Goal: Information Seeking & Learning: Learn about a topic

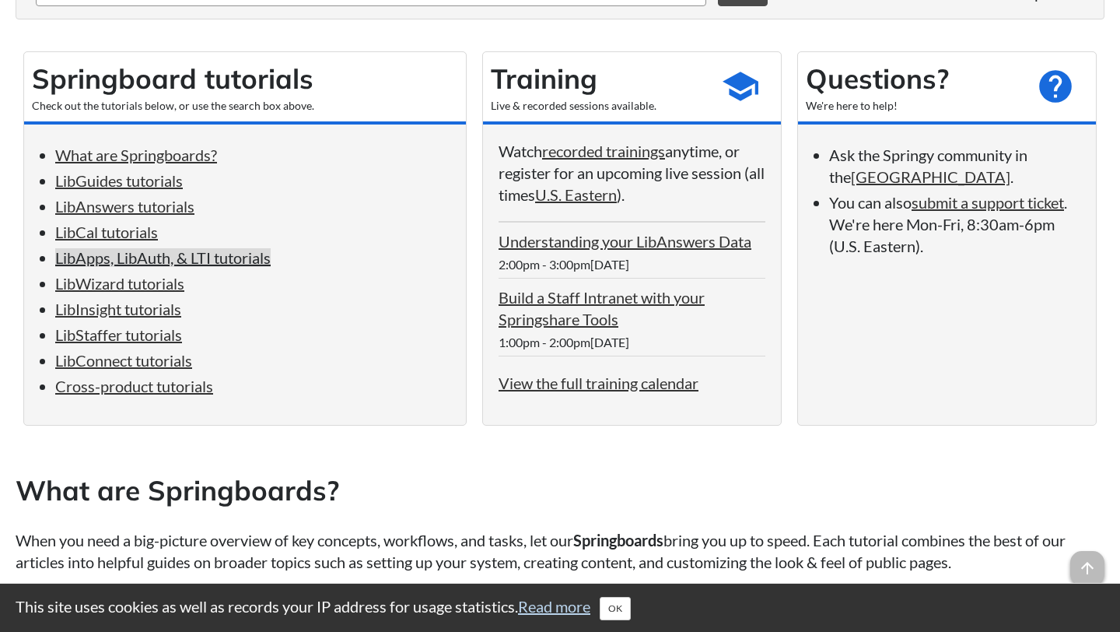
scroll to position [248, 0]
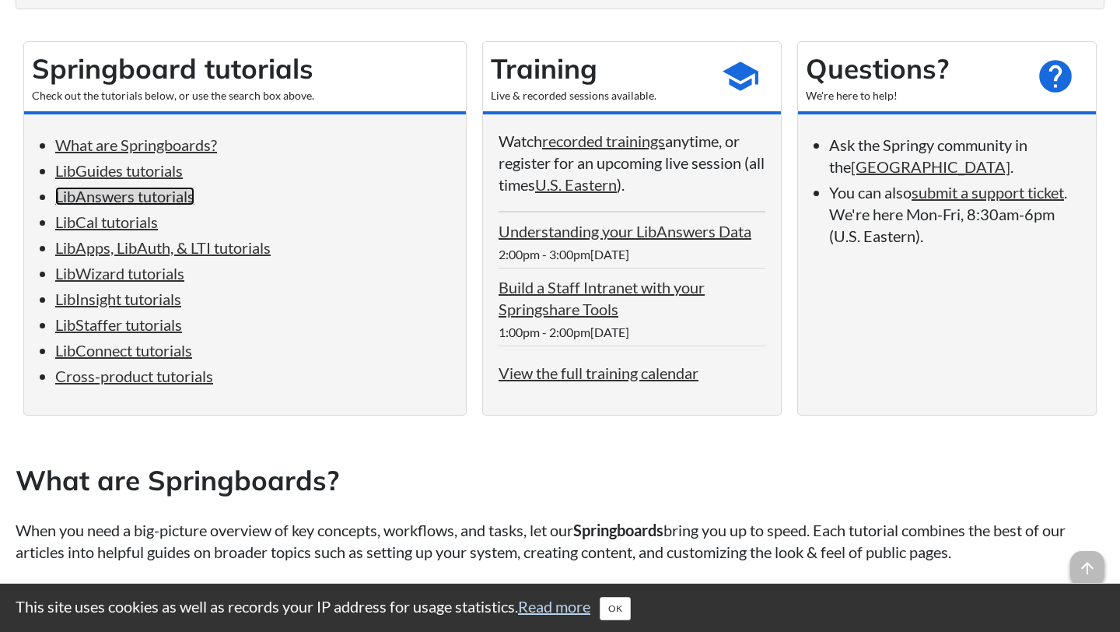
click at [89, 191] on link "LibAnswers tutorials" at bounding box center [124, 196] width 139 height 19
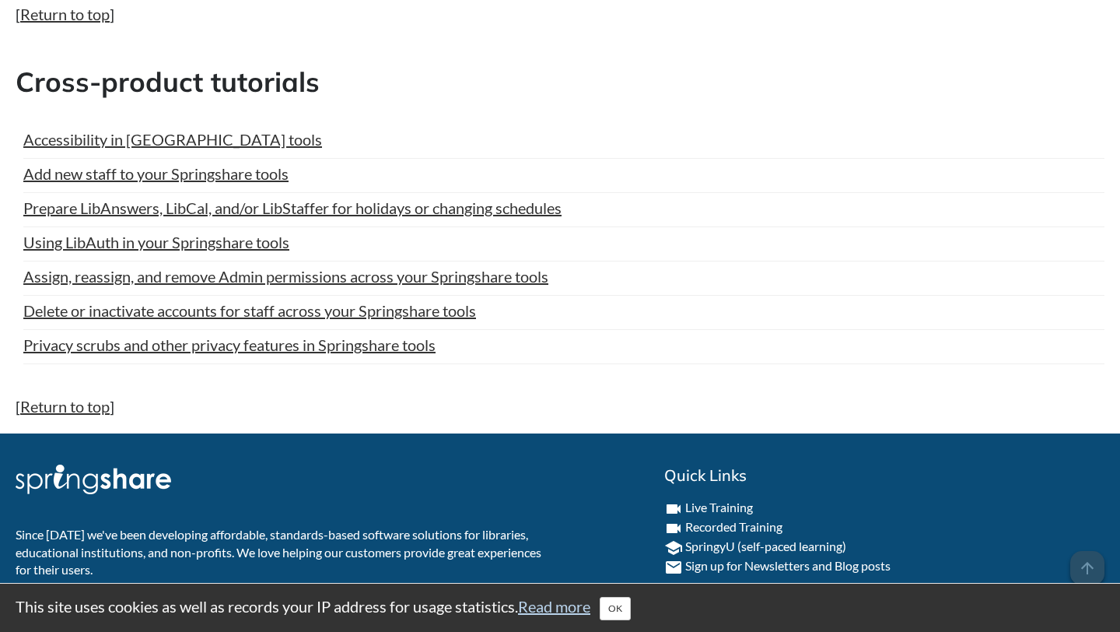
scroll to position [7796, 0]
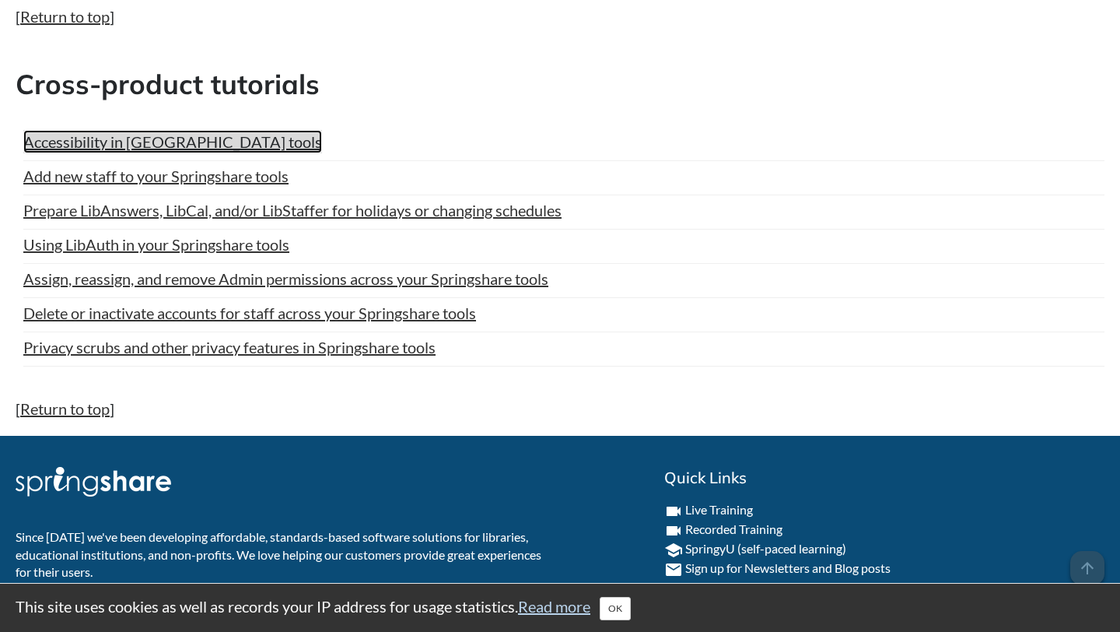
click at [157, 140] on link "Accessibility in [GEOGRAPHIC_DATA] tools" at bounding box center [172, 141] width 299 height 23
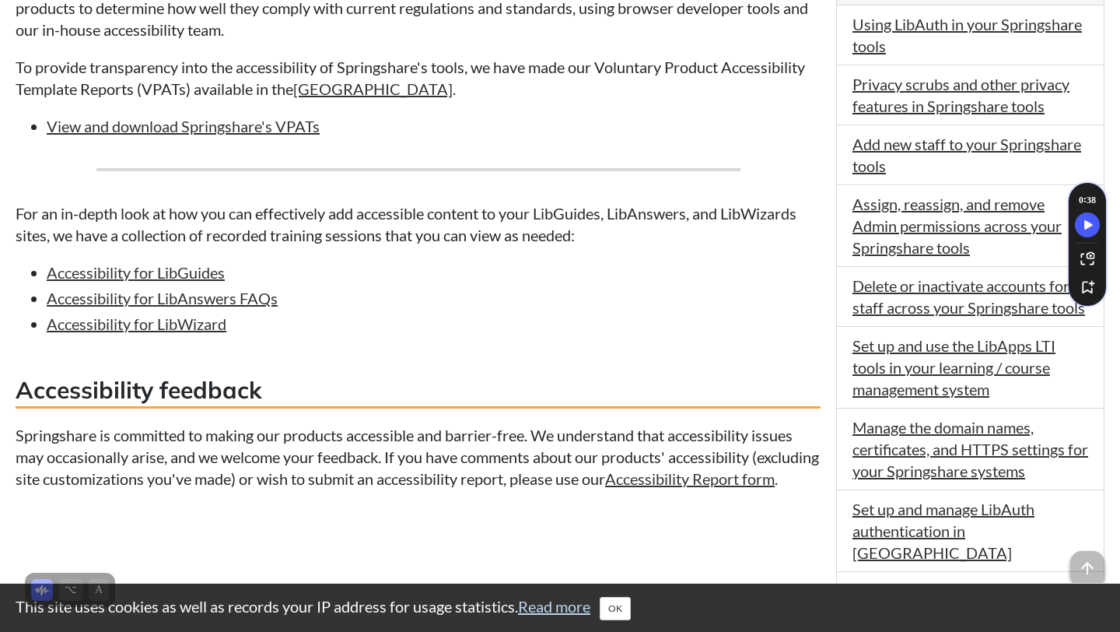
scroll to position [619, 0]
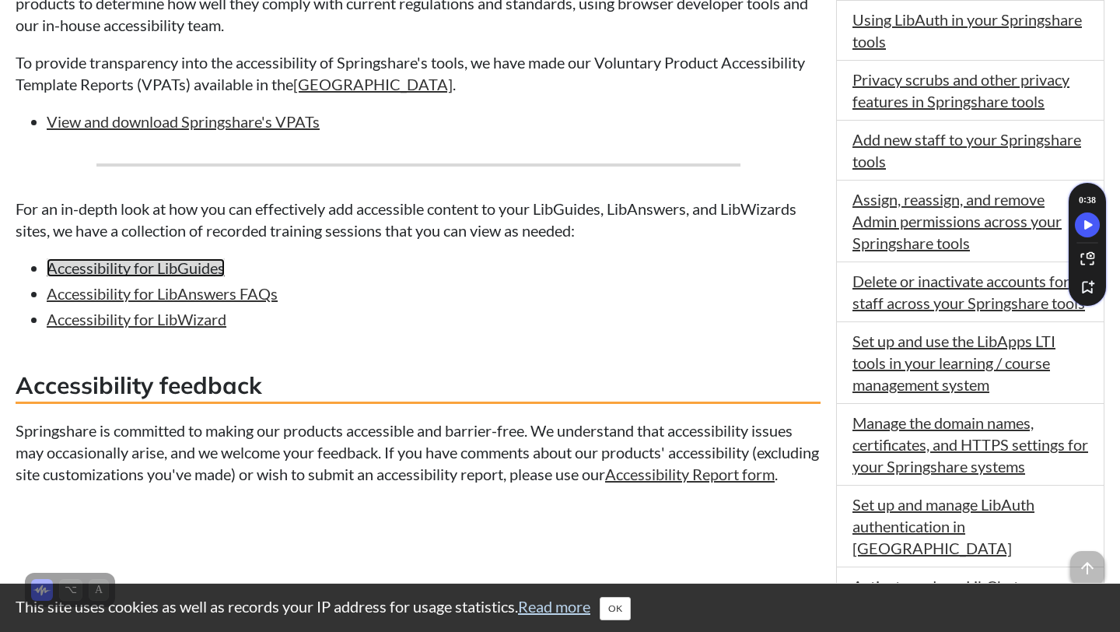
click at [139, 272] on link "Accessibility for LibGuides" at bounding box center [136, 267] width 178 height 19
